Goal: Task Accomplishment & Management: Use online tool/utility

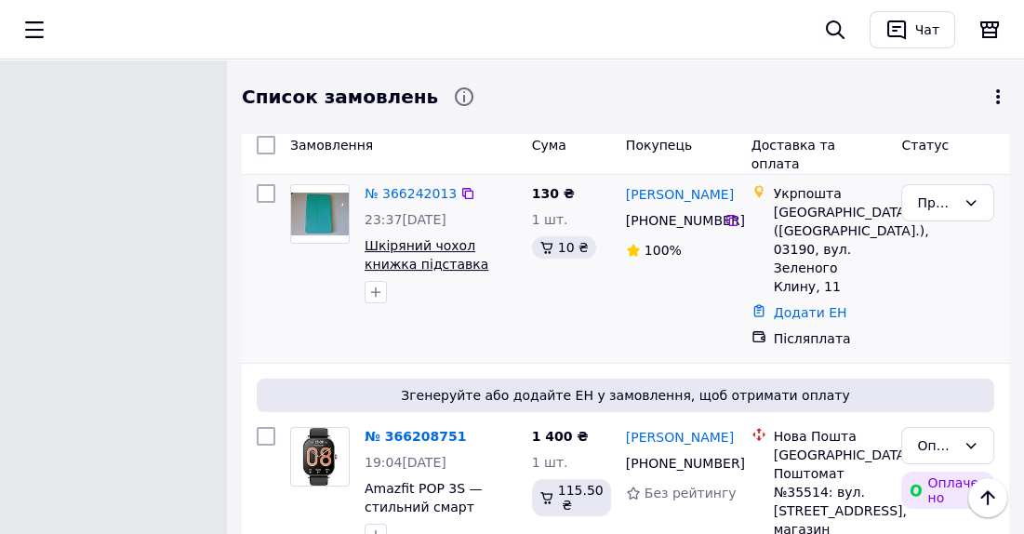
scroll to position [761, 0]
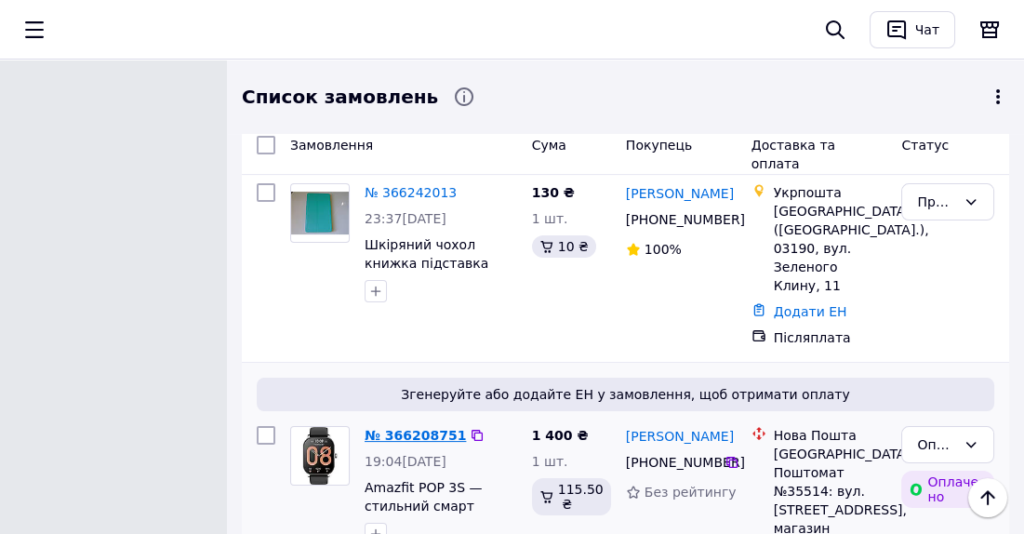
click at [415, 428] on link "№ 366208751" at bounding box center [414, 435] width 101 height 15
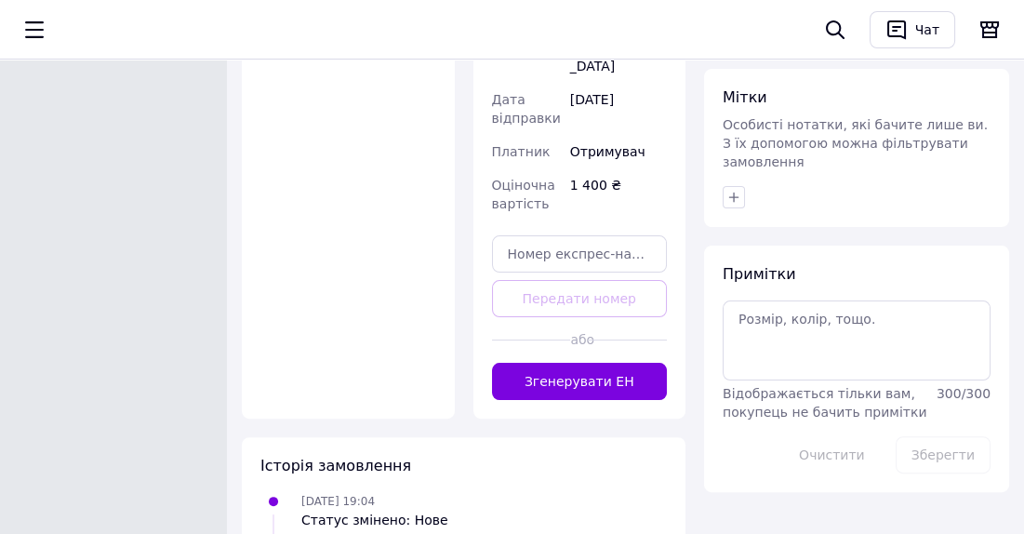
scroll to position [1013, 0]
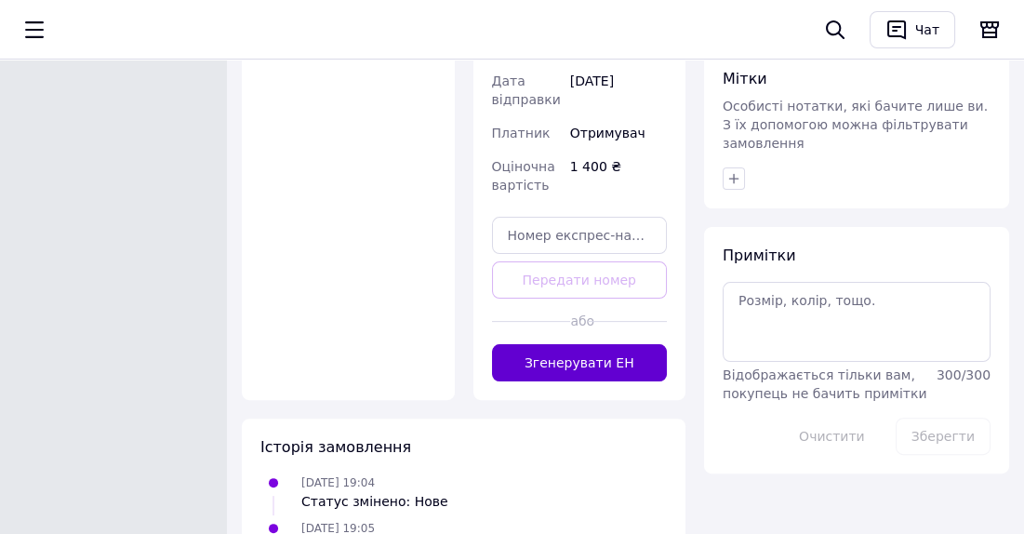
click at [559, 344] on button "Згенерувати ЕН" at bounding box center [580, 362] width 176 height 37
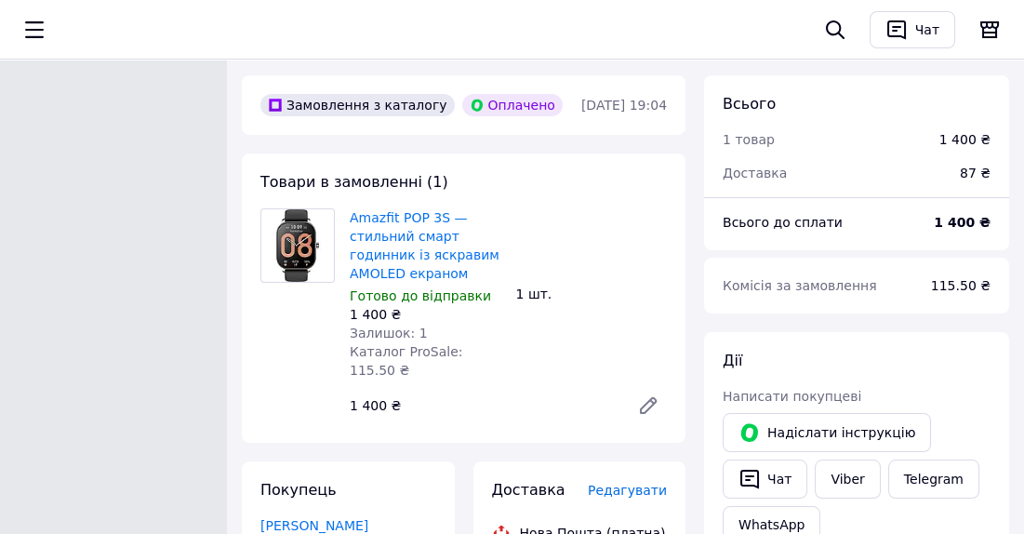
scroll to position [84, 0]
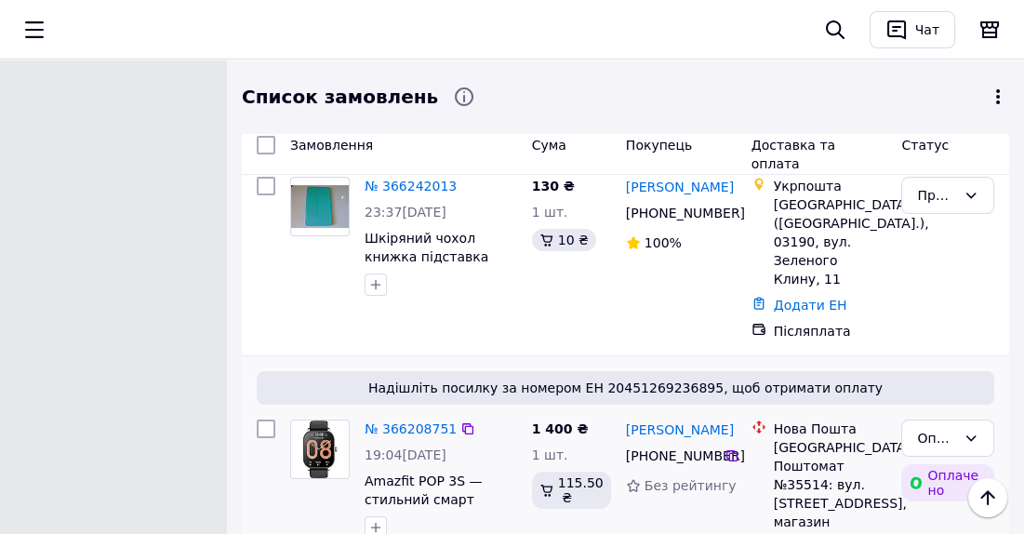
scroll to position [761, 0]
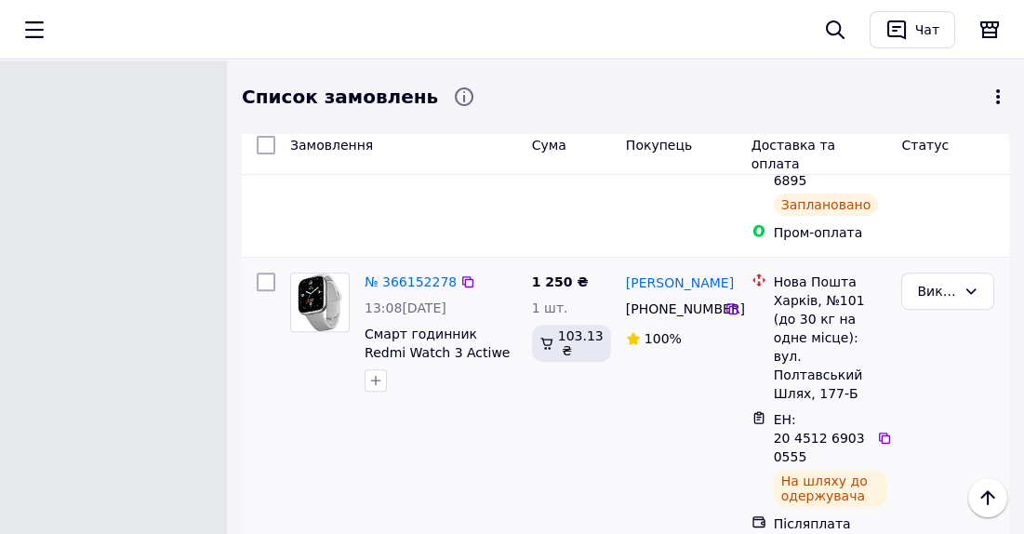
scroll to position [1352, 0]
